Goal: Information Seeking & Learning: Learn about a topic

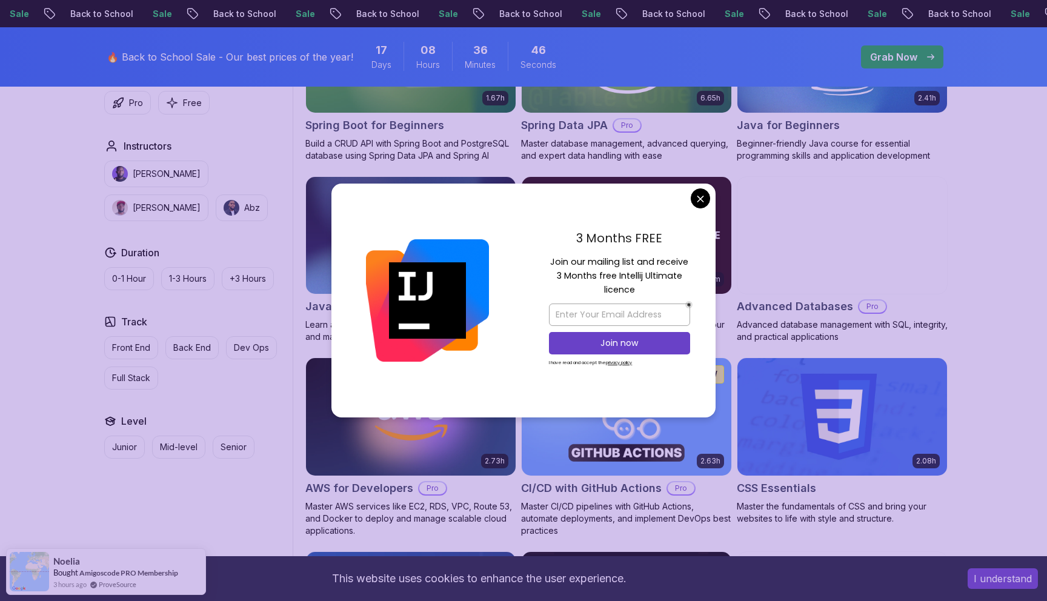
scroll to position [667, 0]
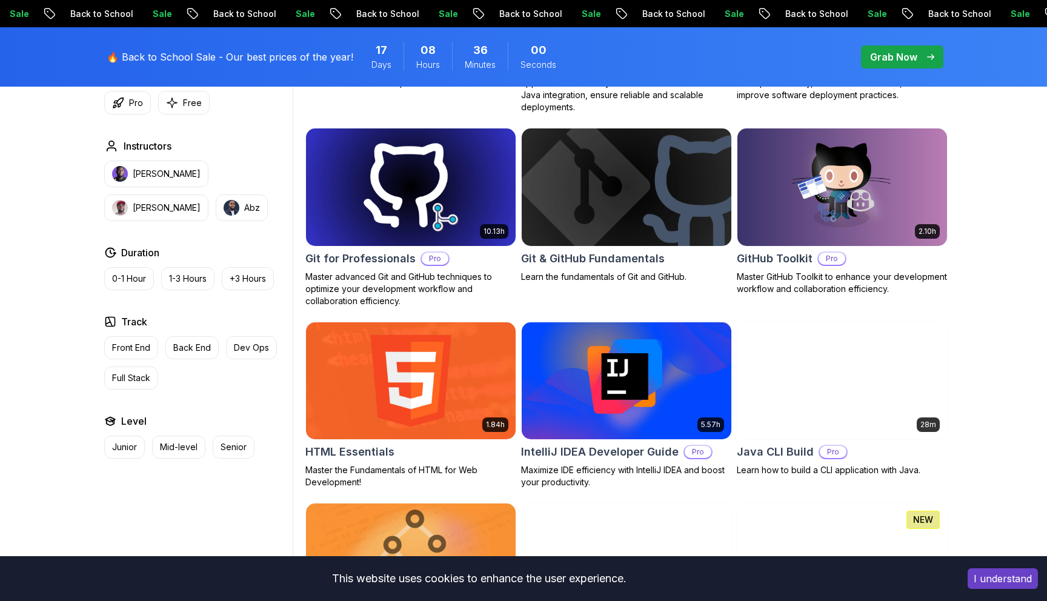
scroll to position [1241, 0]
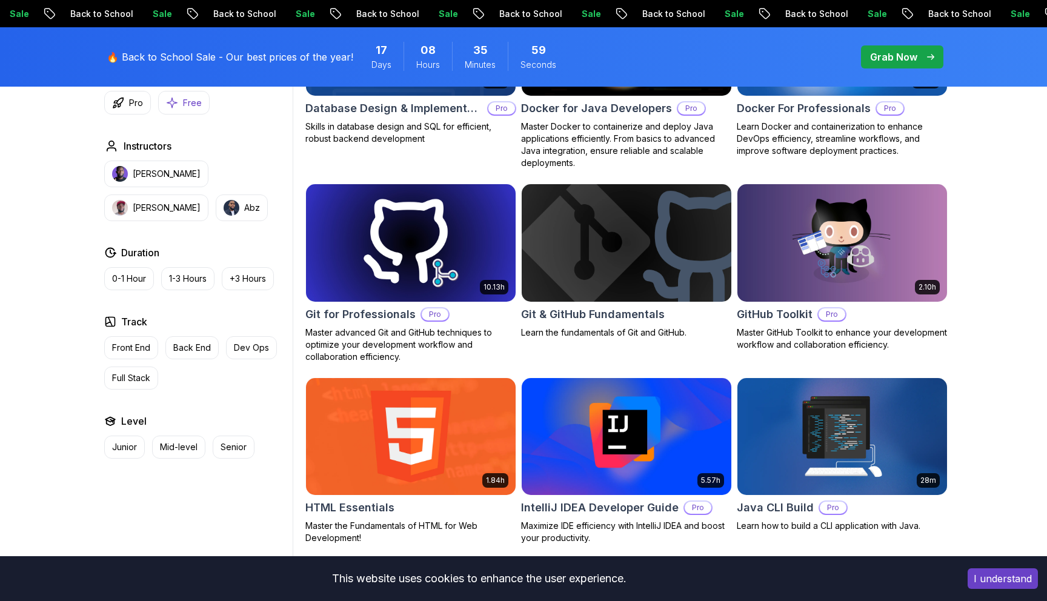
click at [190, 105] on p "Free" at bounding box center [192, 103] width 19 height 12
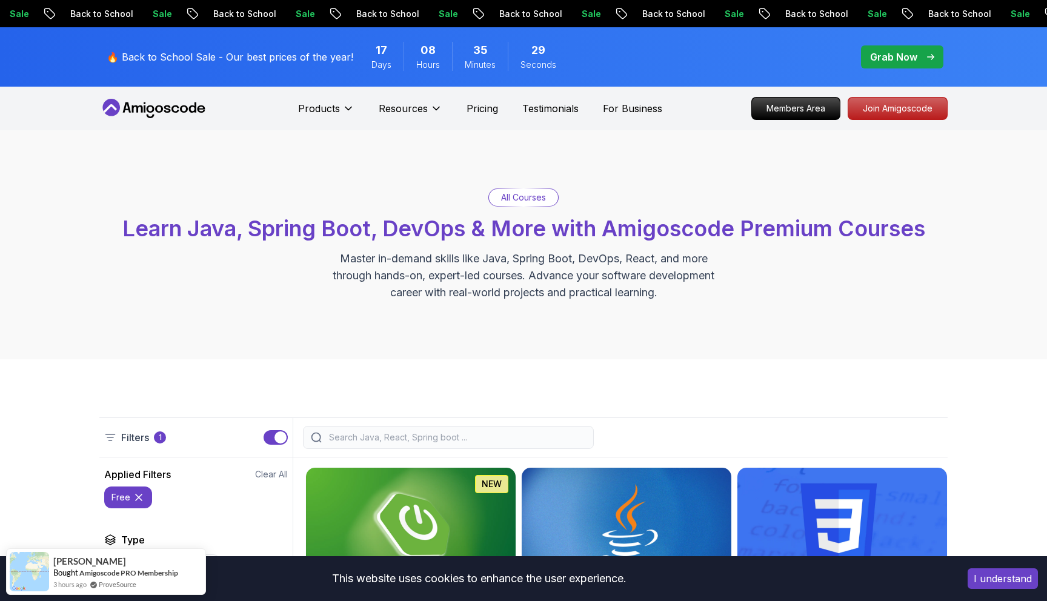
click at [365, 440] on input "search" at bounding box center [456, 438] width 259 height 12
click at [139, 495] on icon at bounding box center [139, 498] width 12 height 12
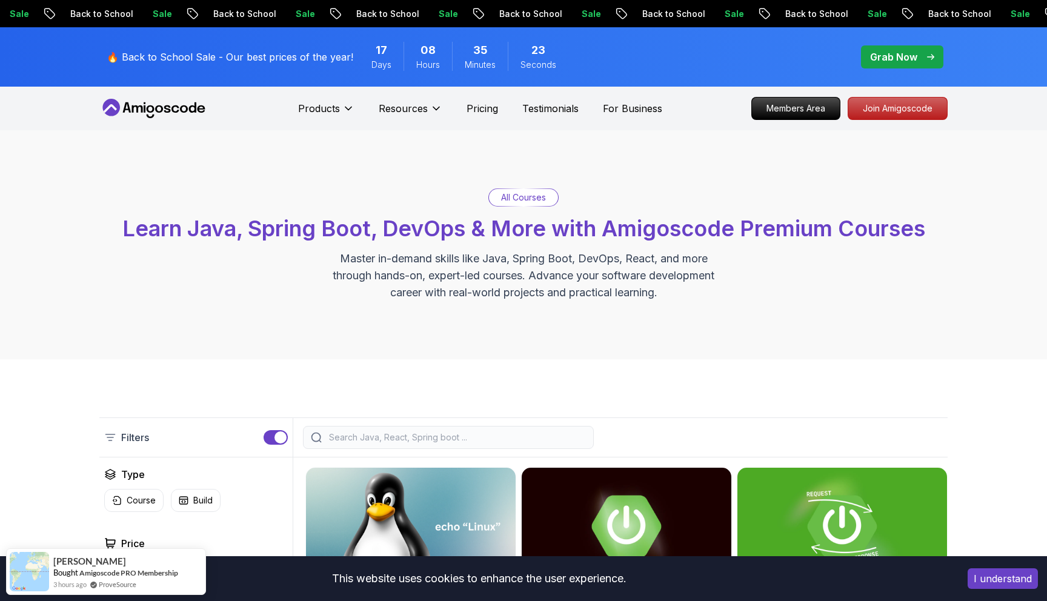
click at [336, 447] on div at bounding box center [448, 437] width 291 height 23
click at [346, 440] on input "search" at bounding box center [456, 438] width 259 height 12
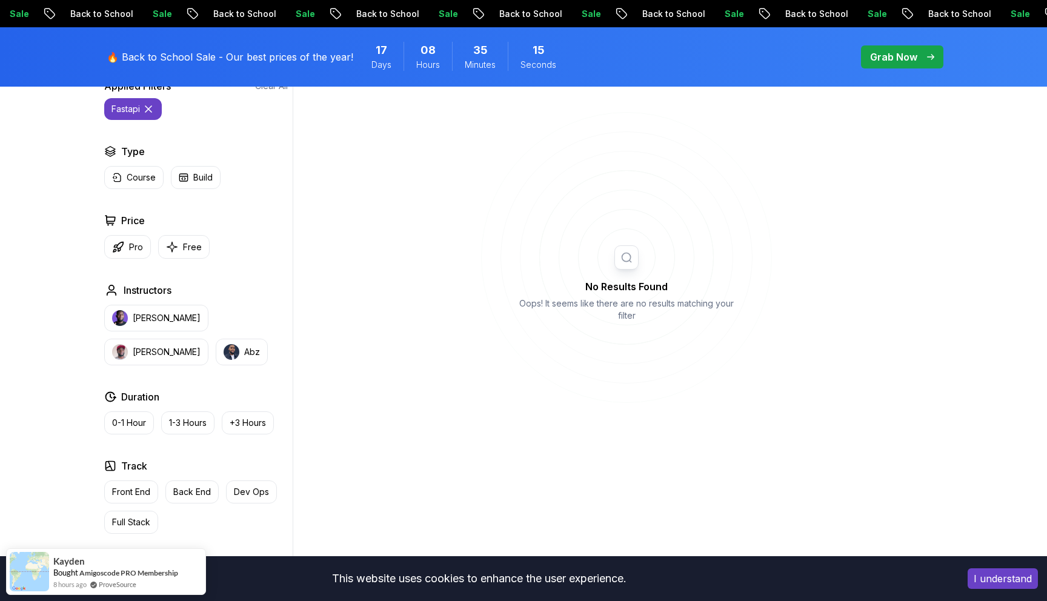
scroll to position [387, 0]
type input "fastapi"
click at [896, 56] on p "Grab Now" at bounding box center [893, 57] width 47 height 15
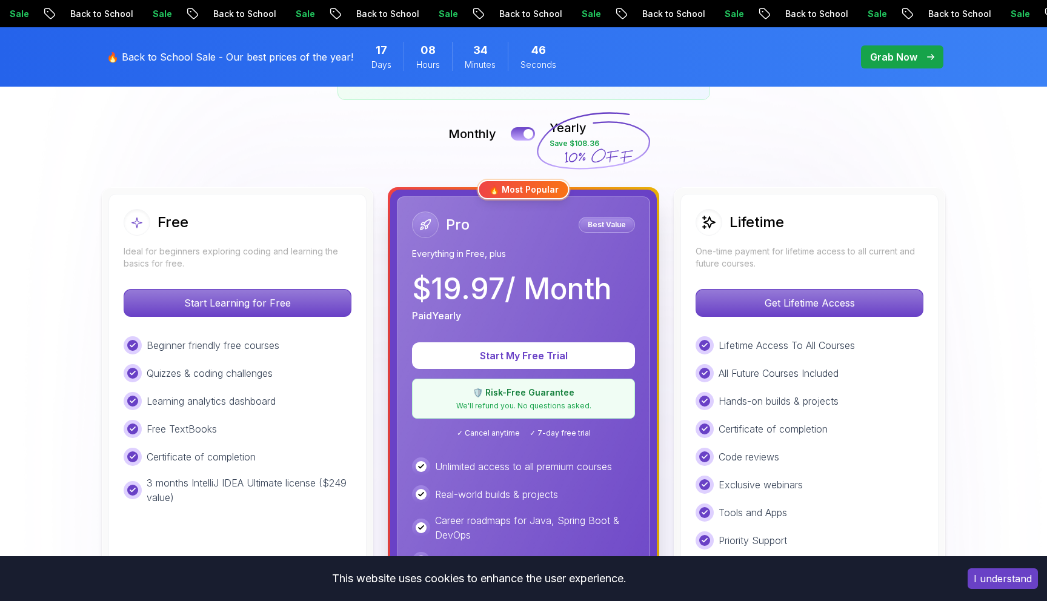
scroll to position [251, 0]
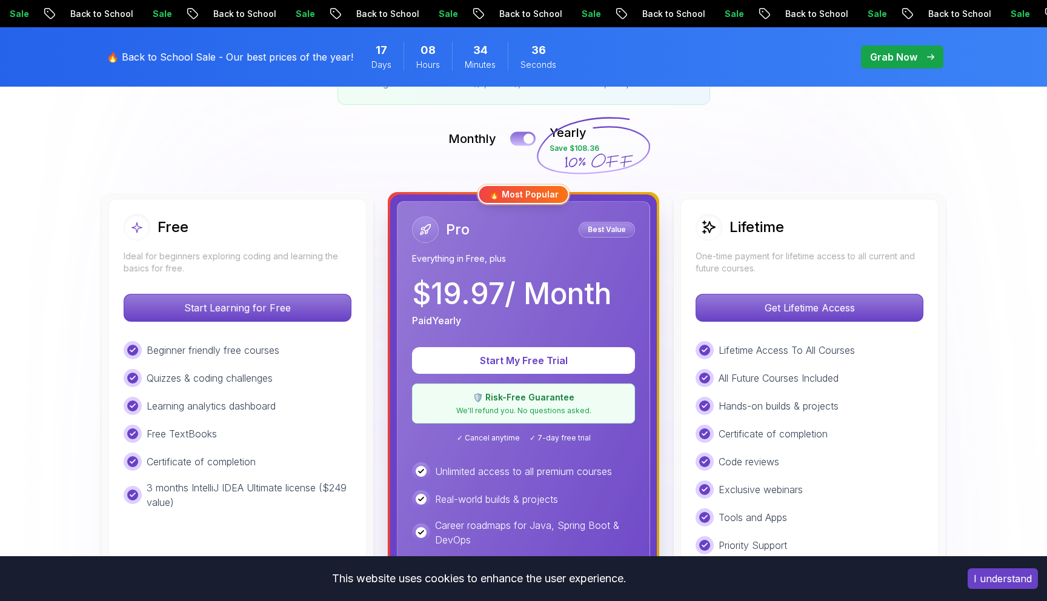
click at [521, 138] on button at bounding box center [522, 139] width 25 height 14
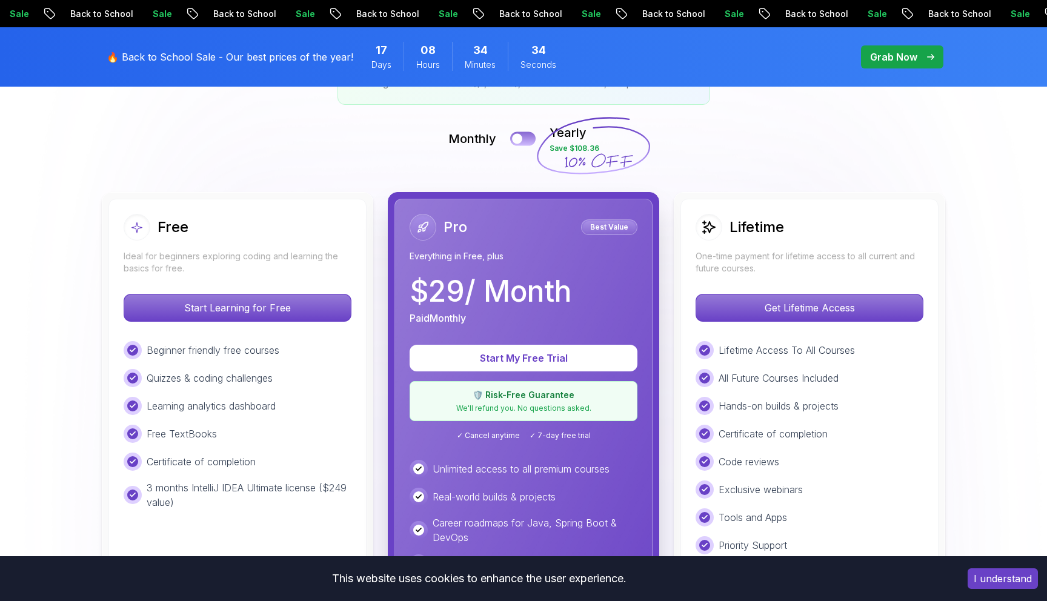
click at [521, 138] on div at bounding box center [517, 139] width 10 height 10
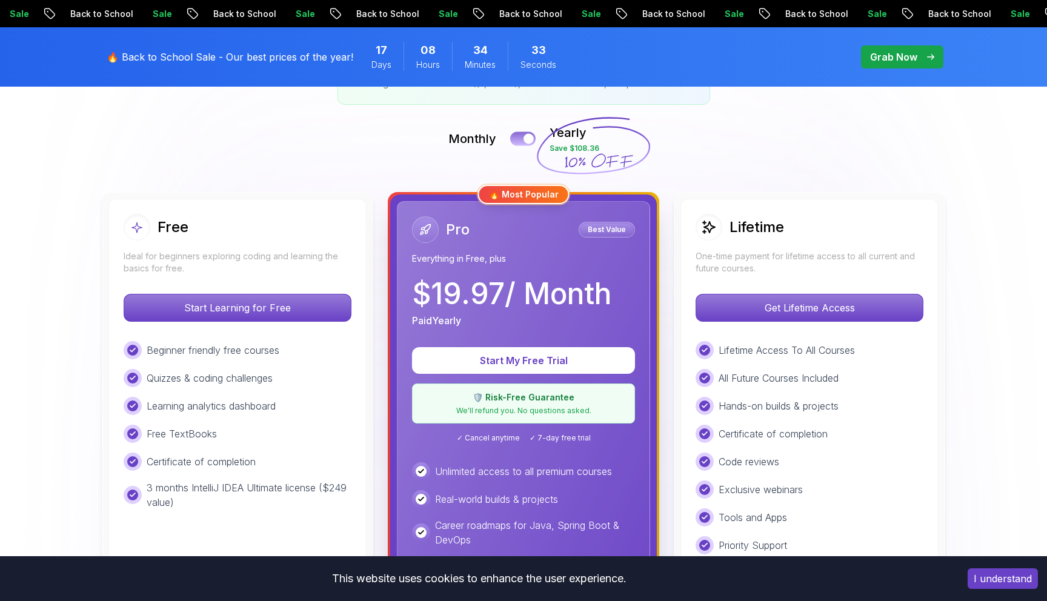
click at [521, 138] on button at bounding box center [522, 139] width 25 height 14
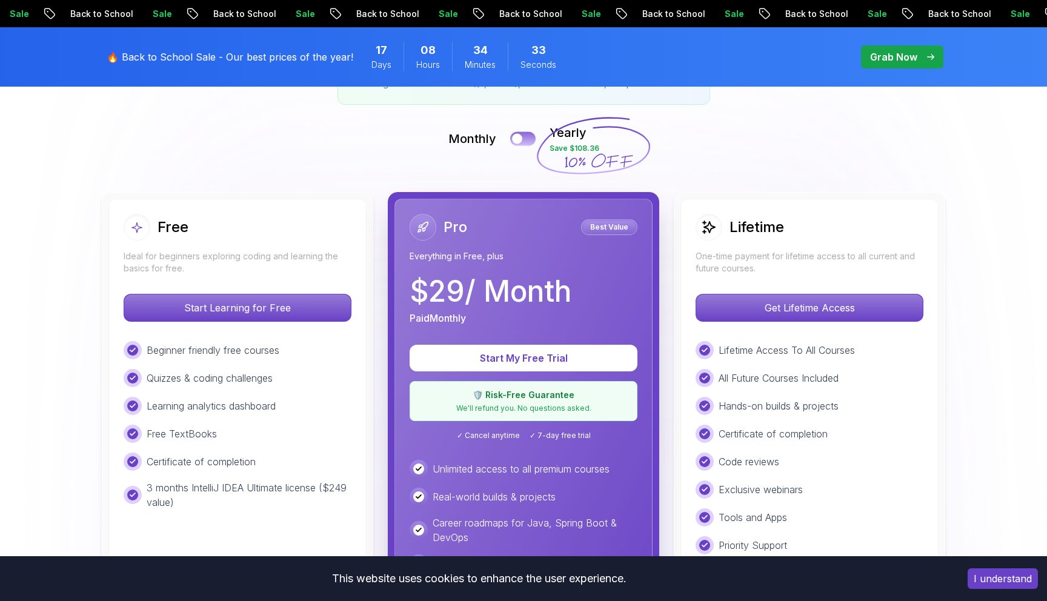
click at [521, 138] on div at bounding box center [517, 139] width 10 height 10
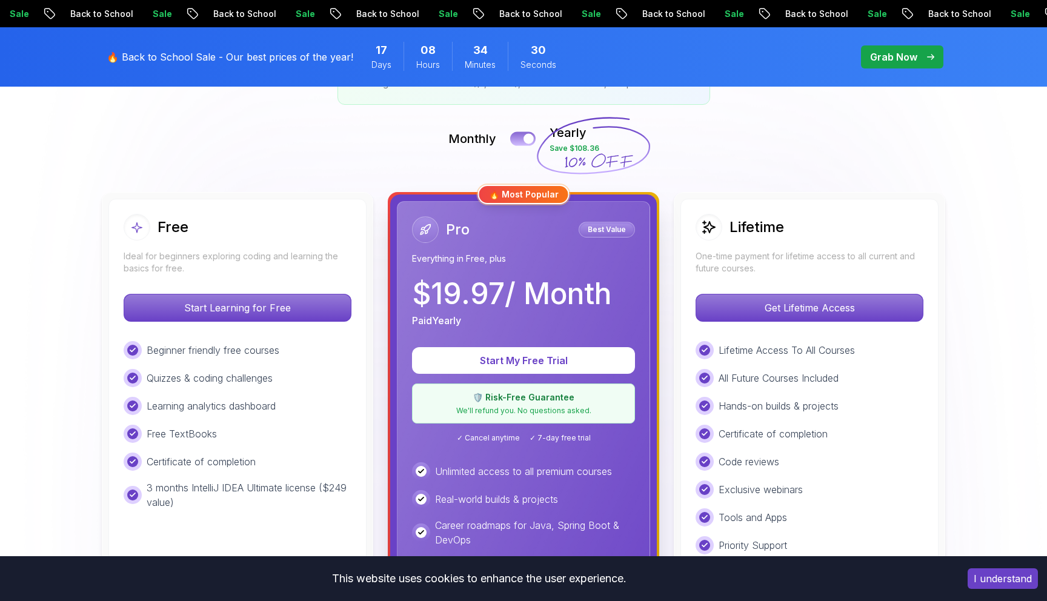
click at [521, 138] on button at bounding box center [522, 139] width 25 height 14
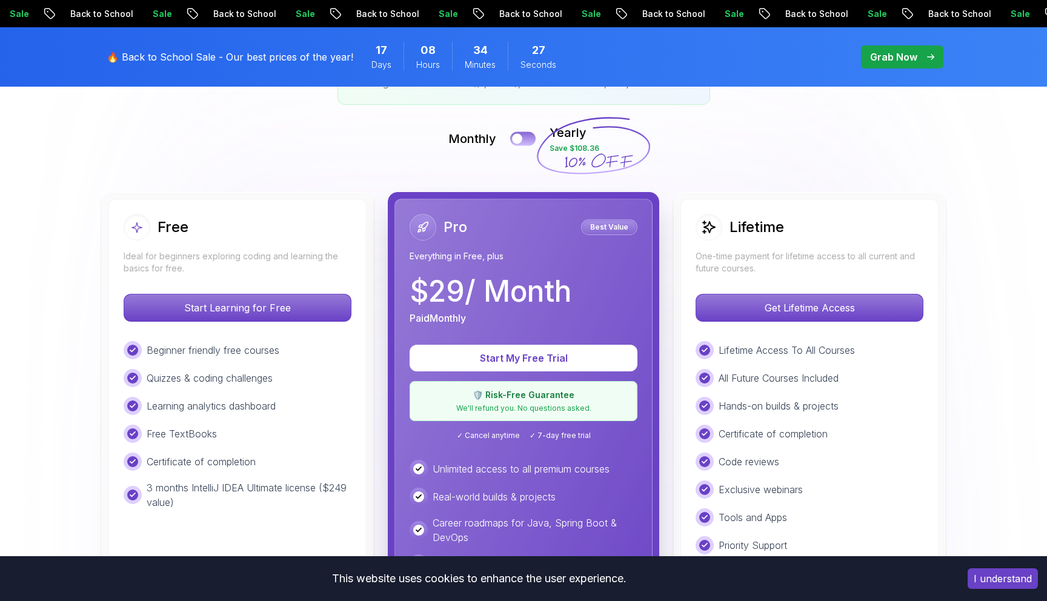
click at [521, 138] on div at bounding box center [517, 139] width 10 height 10
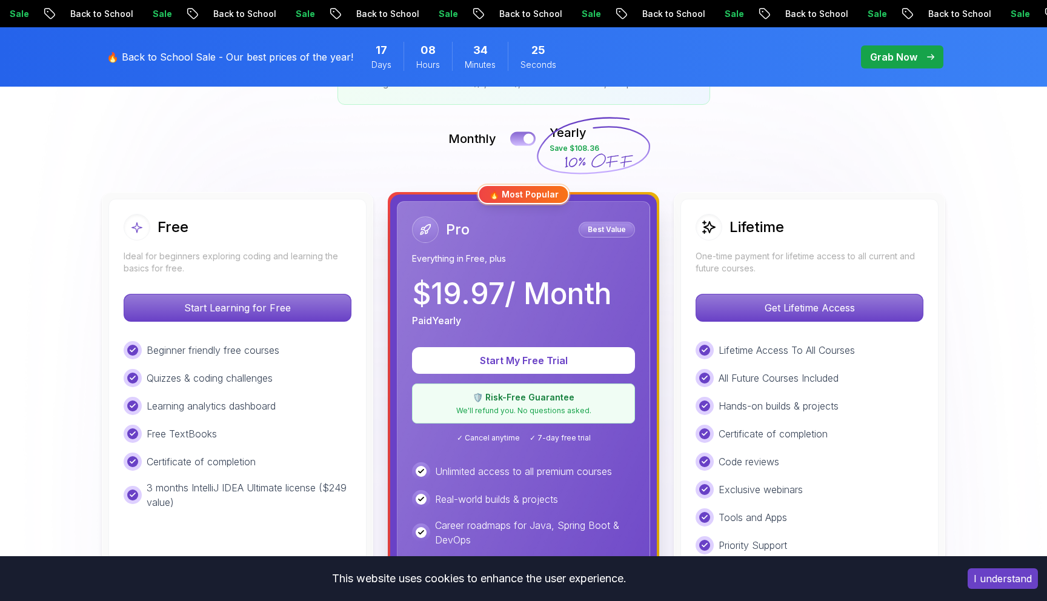
click at [521, 138] on button at bounding box center [522, 139] width 25 height 14
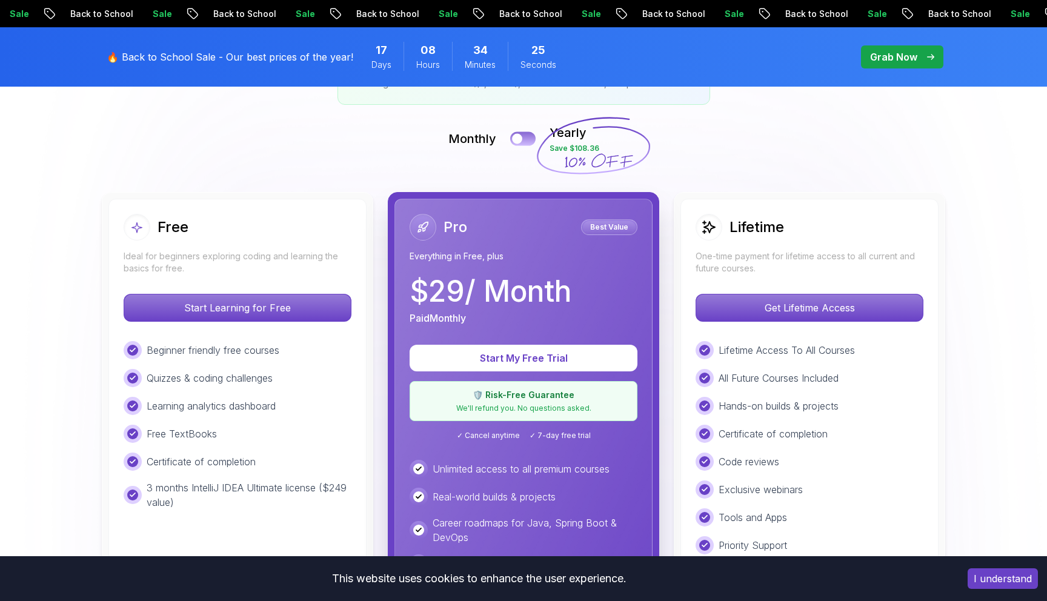
click at [521, 138] on div at bounding box center [517, 139] width 10 height 10
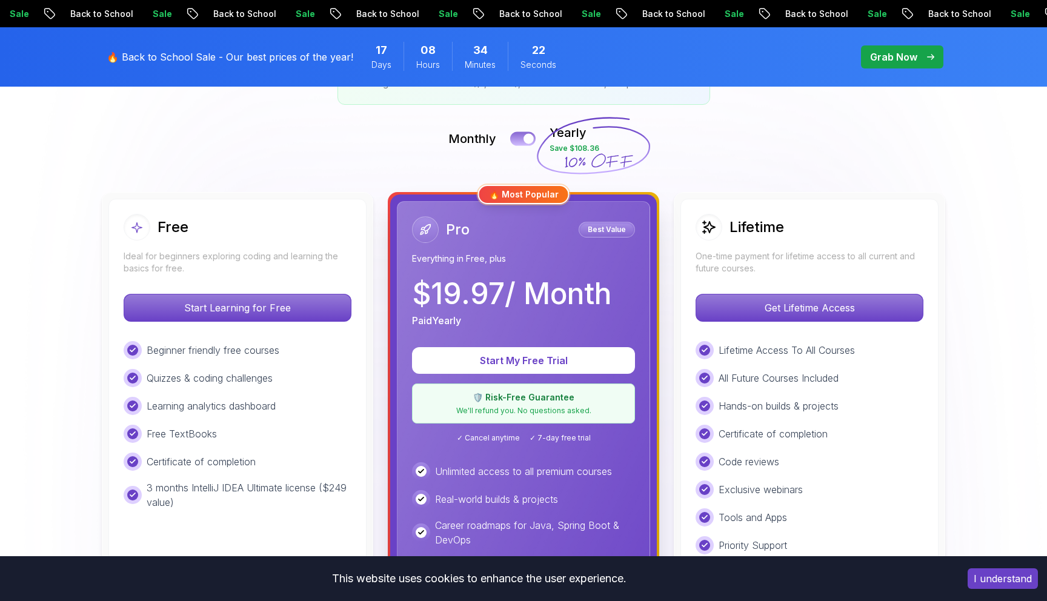
click at [521, 138] on button at bounding box center [522, 139] width 25 height 14
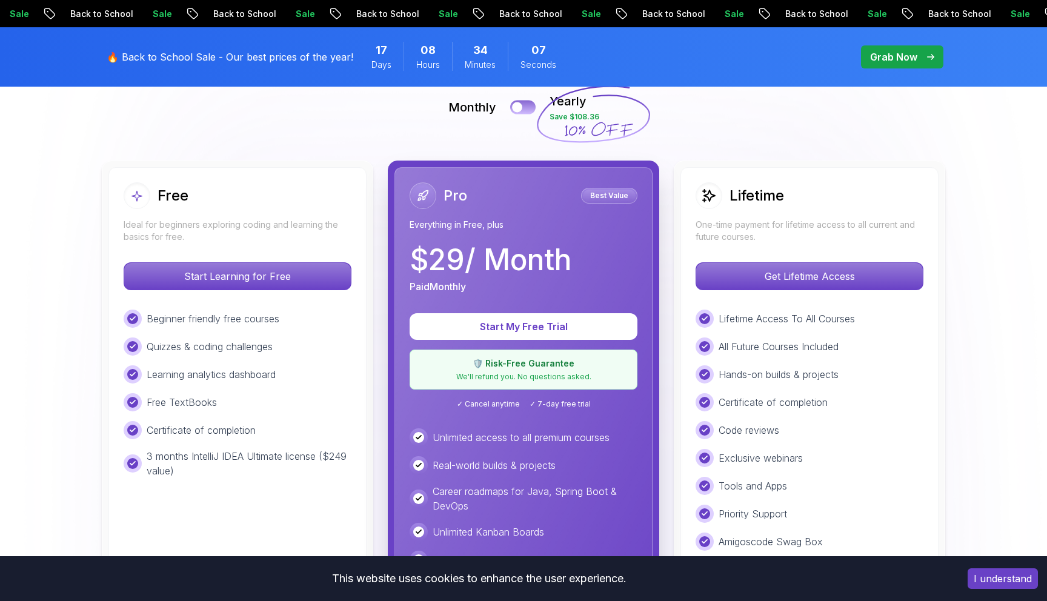
scroll to position [0, 0]
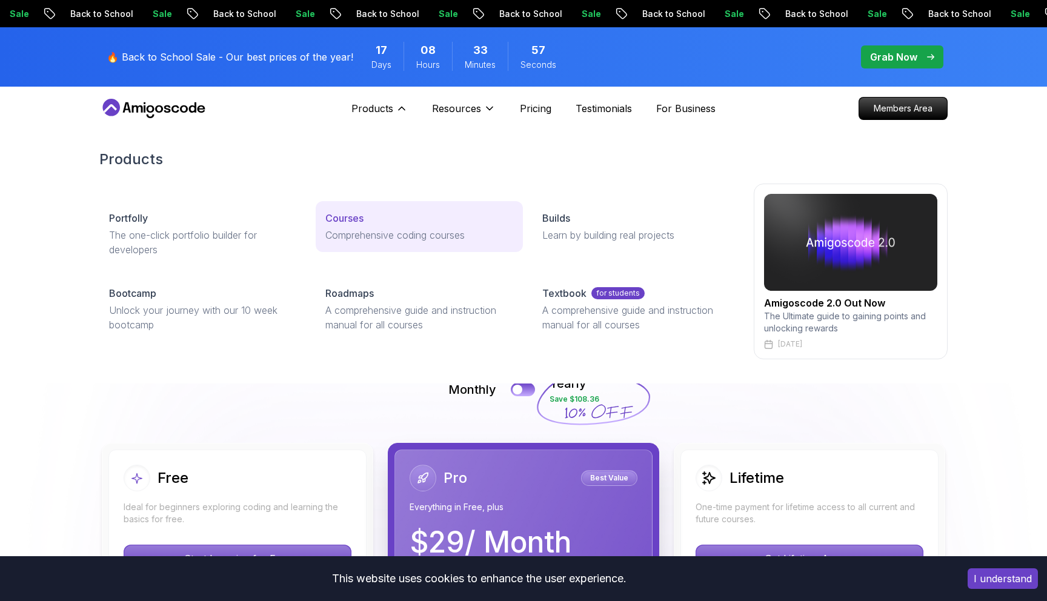
click at [350, 236] on p "Comprehensive coding courses" at bounding box center [418, 235] width 187 height 15
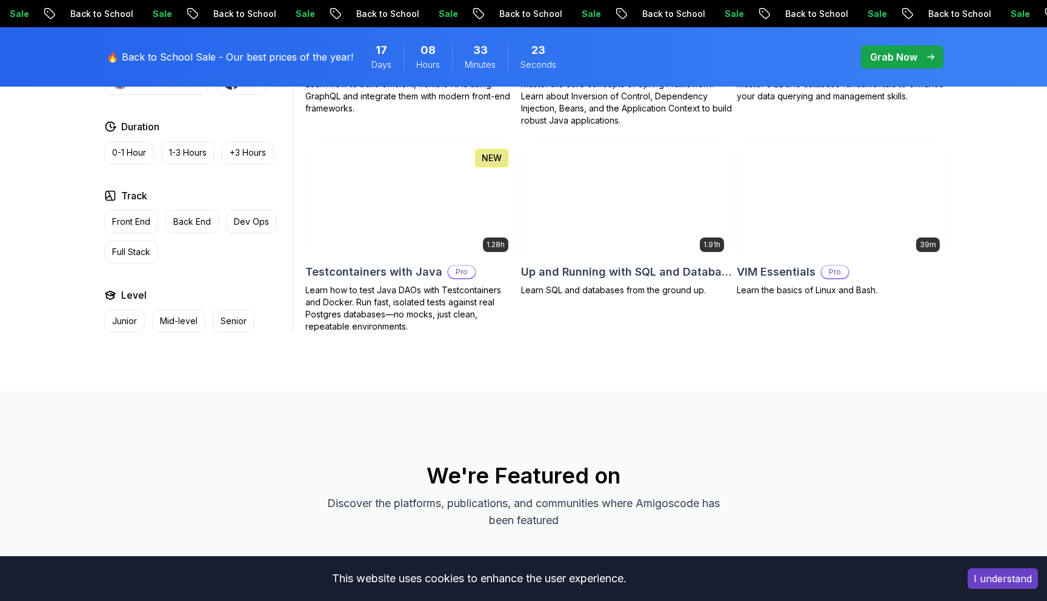
scroll to position [3199, 0]
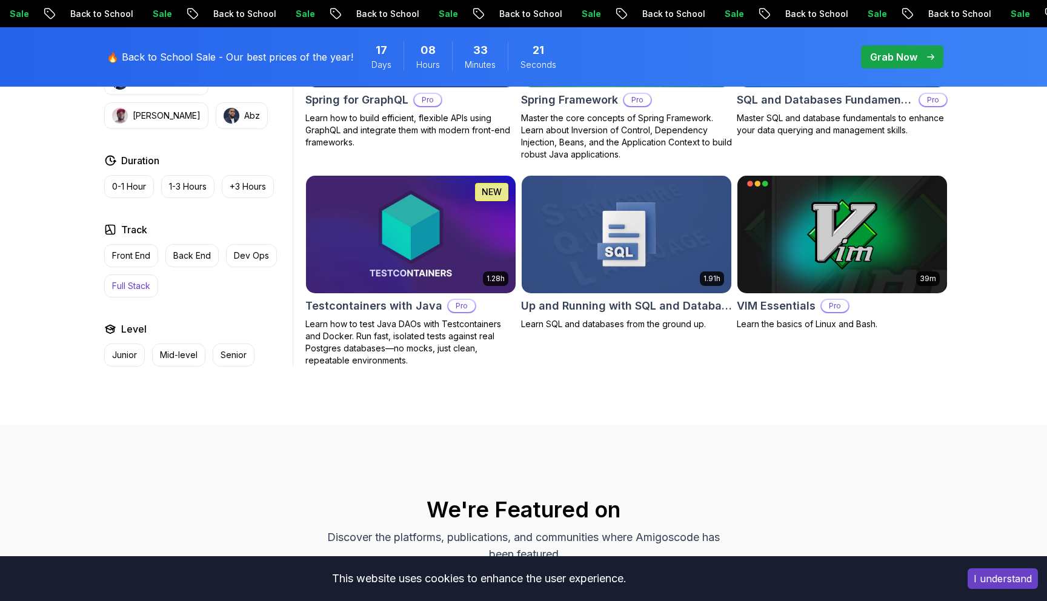
click at [120, 280] on p "Full Stack" at bounding box center [131, 286] width 38 height 12
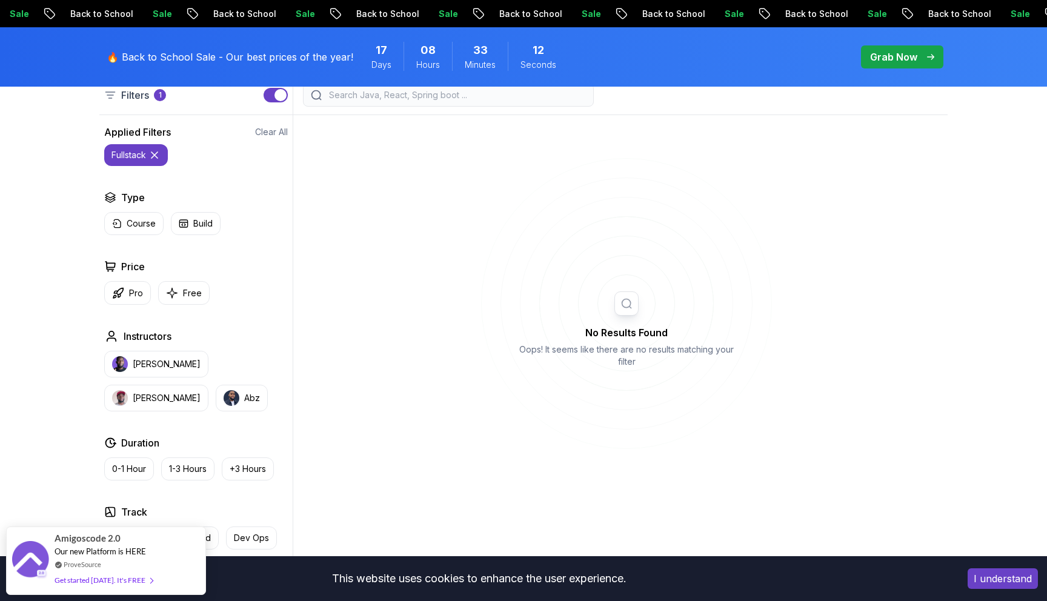
scroll to position [341, 0]
